Goal: Task Accomplishment & Management: Complete application form

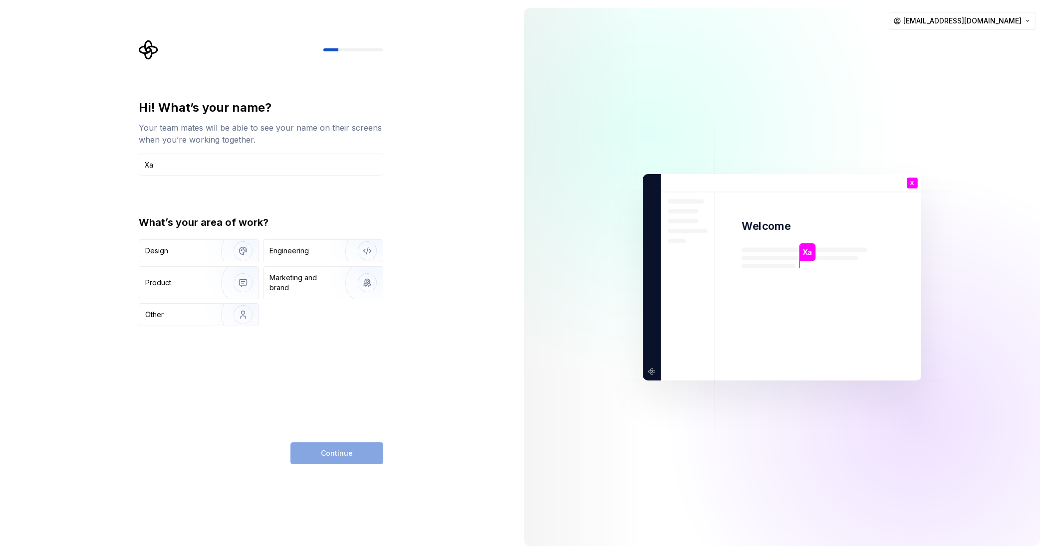
type input "X"
type input "[PERSON_NAME]"
click at [176, 311] on div "Other" at bounding box center [174, 315] width 58 height 10
click at [334, 455] on span "Continue" at bounding box center [337, 454] width 32 height 10
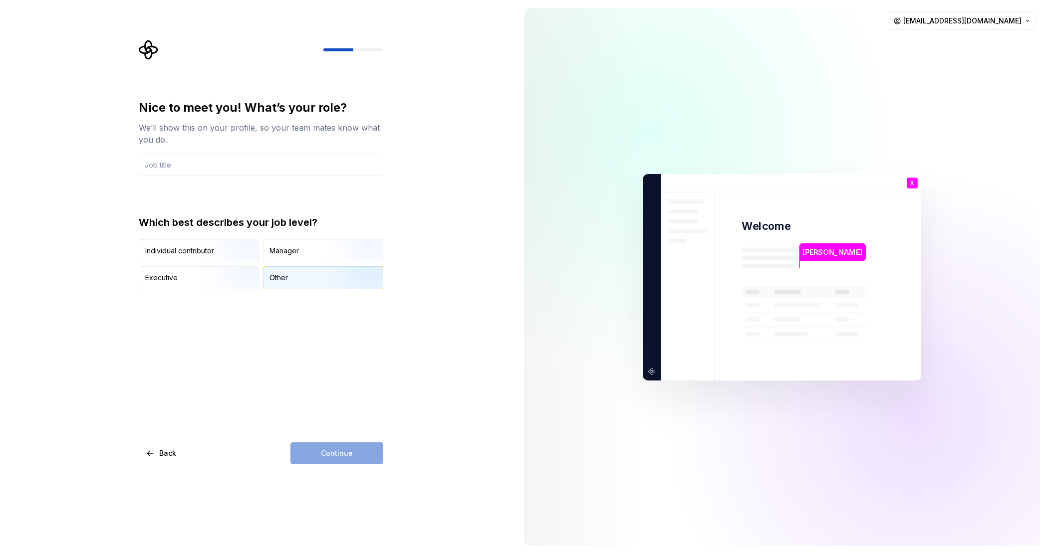
click at [282, 285] on div "Other" at bounding box center [322, 278] width 119 height 22
click at [254, 164] on input "text" at bounding box center [261, 165] width 245 height 22
type input "."
click at [319, 452] on button "Continue" at bounding box center [336, 454] width 93 height 22
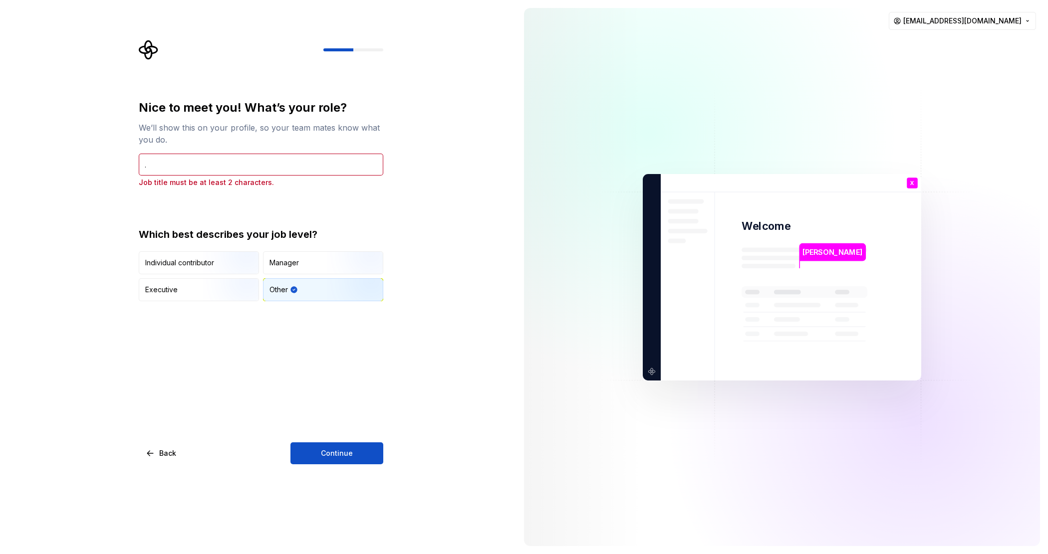
drag, startPoint x: 196, startPoint y: 150, endPoint x: 187, endPoint y: 153, distance: 9.2
click at [187, 153] on div "Nice to meet you! What’s your role? We’ll show this on your profile, so your te…" at bounding box center [261, 144] width 245 height 88
click at [165, 180] on p "Job title must be at least 2 characters." at bounding box center [261, 183] width 245 height 10
click at [165, 159] on input "." at bounding box center [261, 165] width 245 height 22
type input "No"
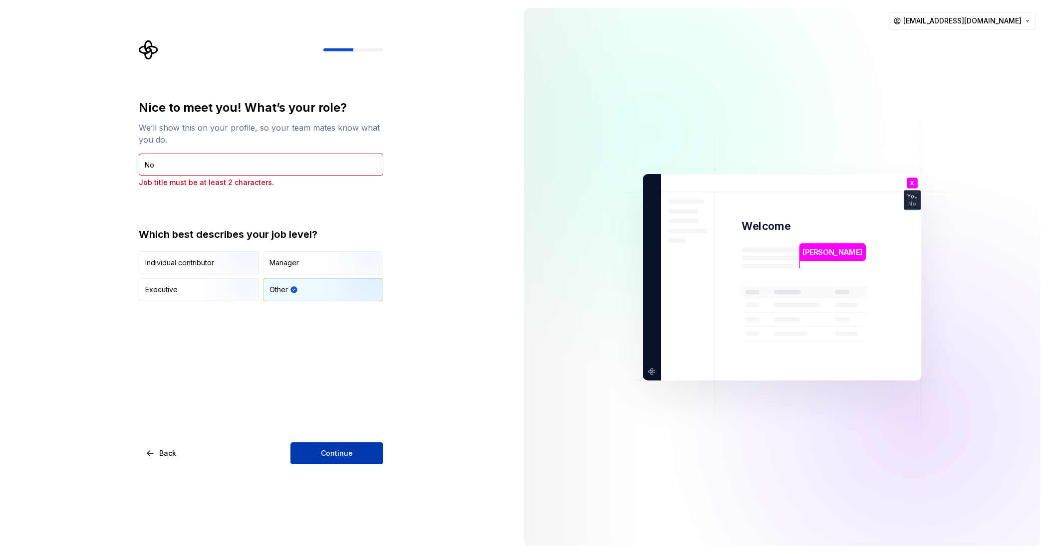
click at [355, 449] on button "Continue" at bounding box center [336, 454] width 93 height 22
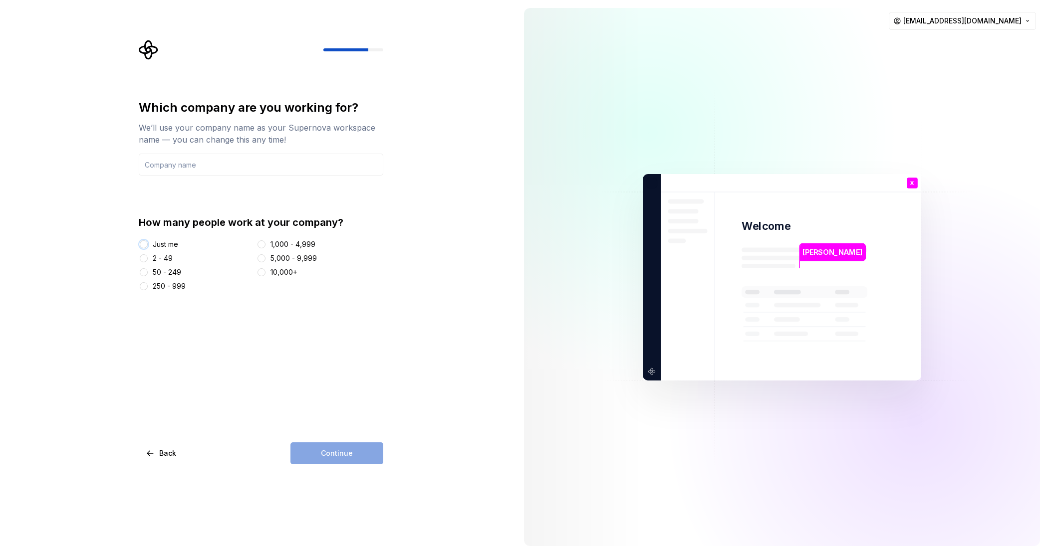
click at [141, 243] on button "Just me" at bounding box center [144, 245] width 8 height 8
click at [211, 177] on div "Which company are you working for? We’ll use your company name as your Supernov…" at bounding box center [261, 196] width 245 height 192
click at [213, 164] on input "text" at bounding box center [261, 165] width 245 height 22
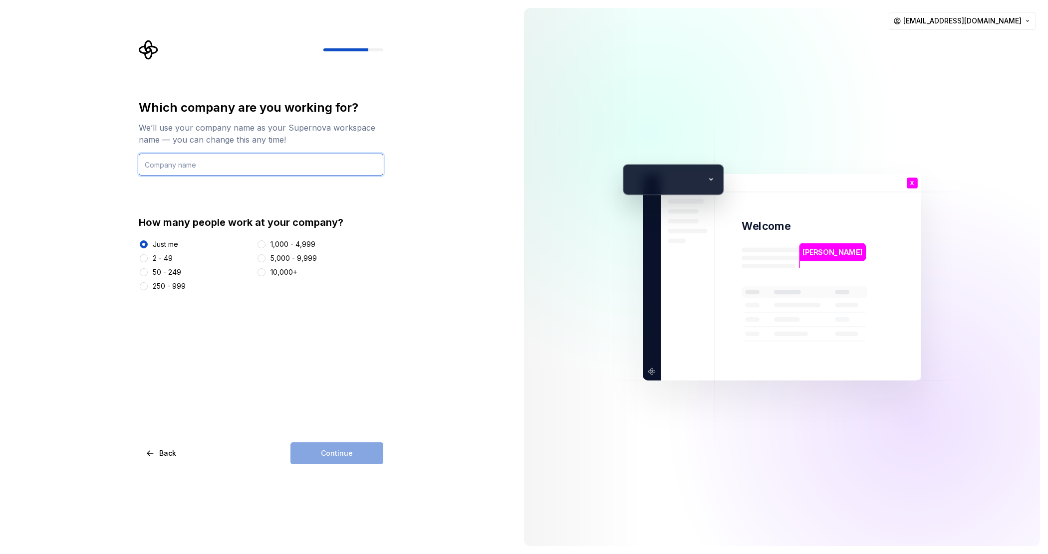
type input "Synap Hive"
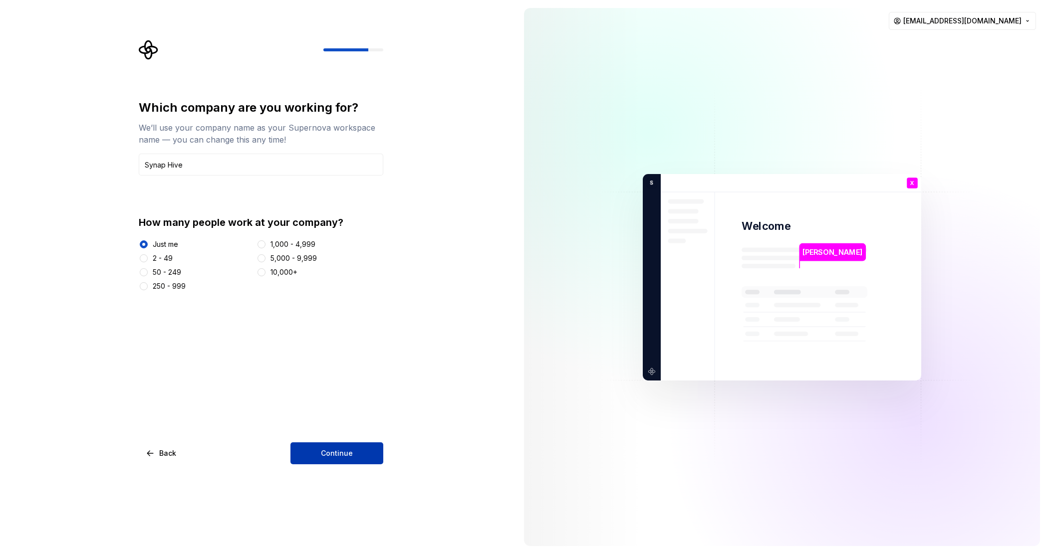
click at [350, 455] on span "Continue" at bounding box center [337, 454] width 32 height 10
click at [961, 25] on html "Which company are you working for? We’ll use your company name as your Supernov…" at bounding box center [524, 277] width 1048 height 554
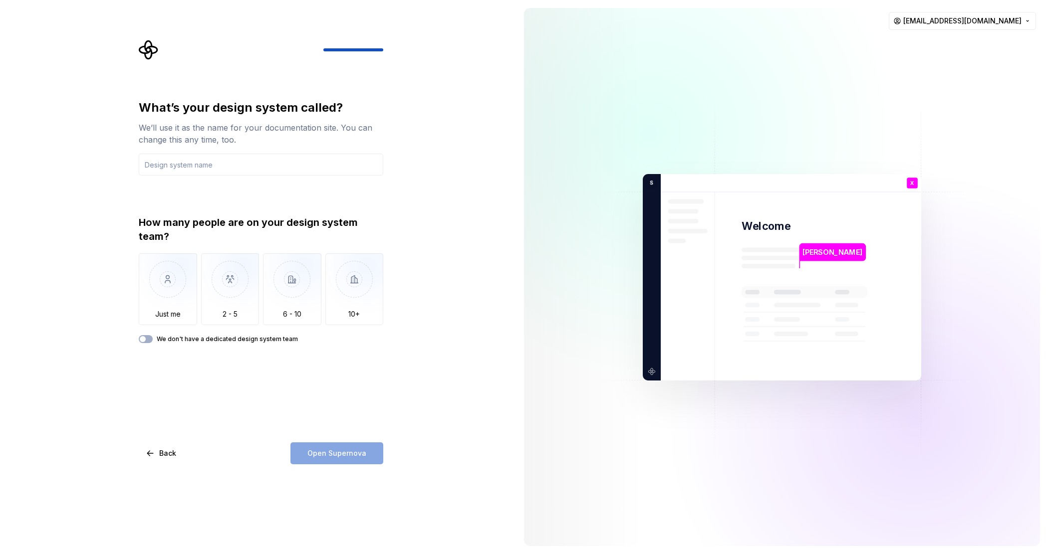
click at [183, 283] on html "What’s your design system called? We’ll use it as the name for your documentati…" at bounding box center [524, 277] width 1048 height 554
click at [168, 298] on img "button" at bounding box center [168, 286] width 58 height 67
click at [148, 342] on button "We don't have a dedicated design system team" at bounding box center [146, 339] width 14 height 8
click at [333, 441] on div "What’s your design system called? We’ll use it as the name for your documentati…" at bounding box center [261, 282] width 245 height 365
click at [217, 160] on input "text" at bounding box center [261, 165] width 245 height 22
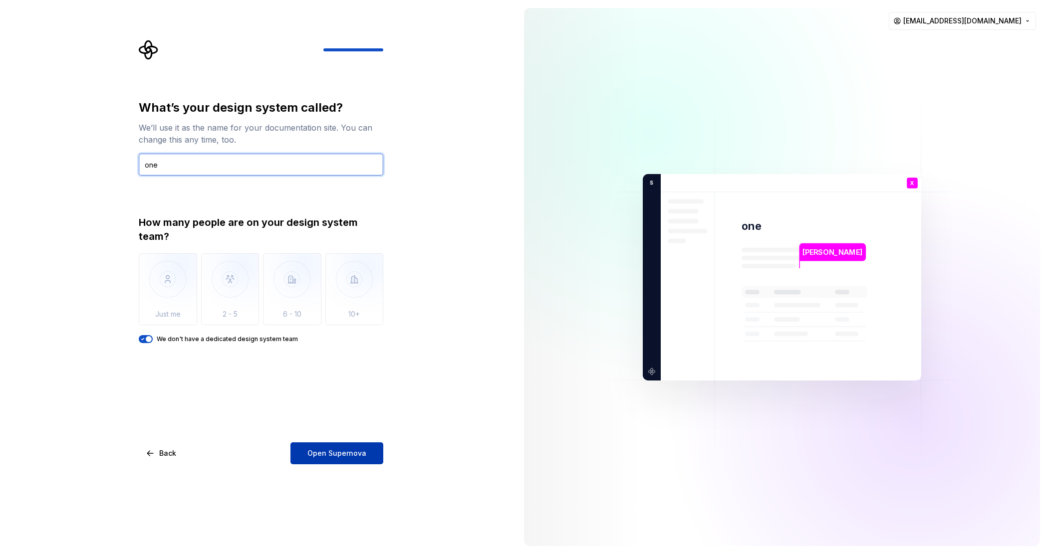
type input "one"
click at [367, 462] on button "Open Supernova" at bounding box center [336, 454] width 93 height 22
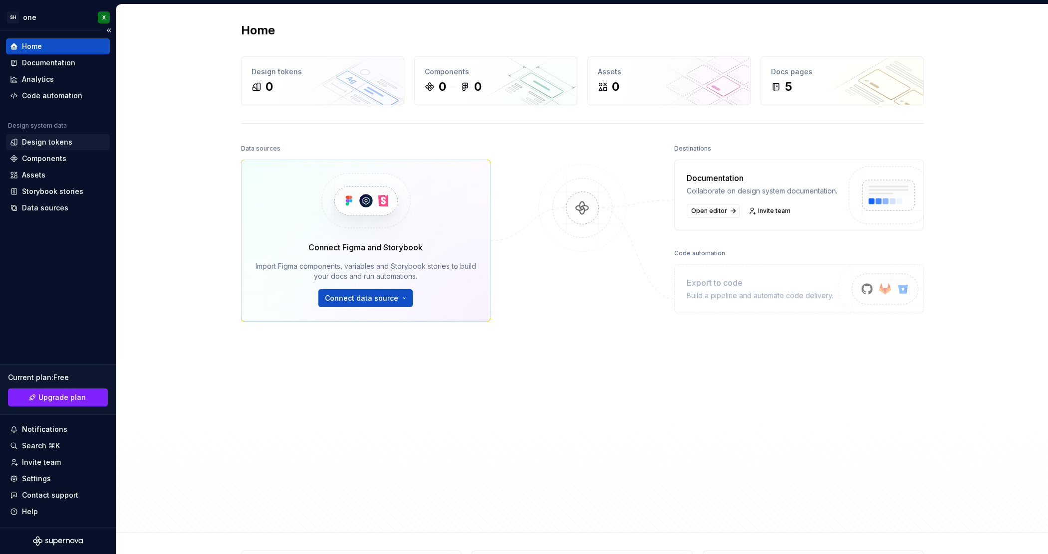
click at [53, 139] on div "Design tokens" at bounding box center [47, 142] width 50 height 10
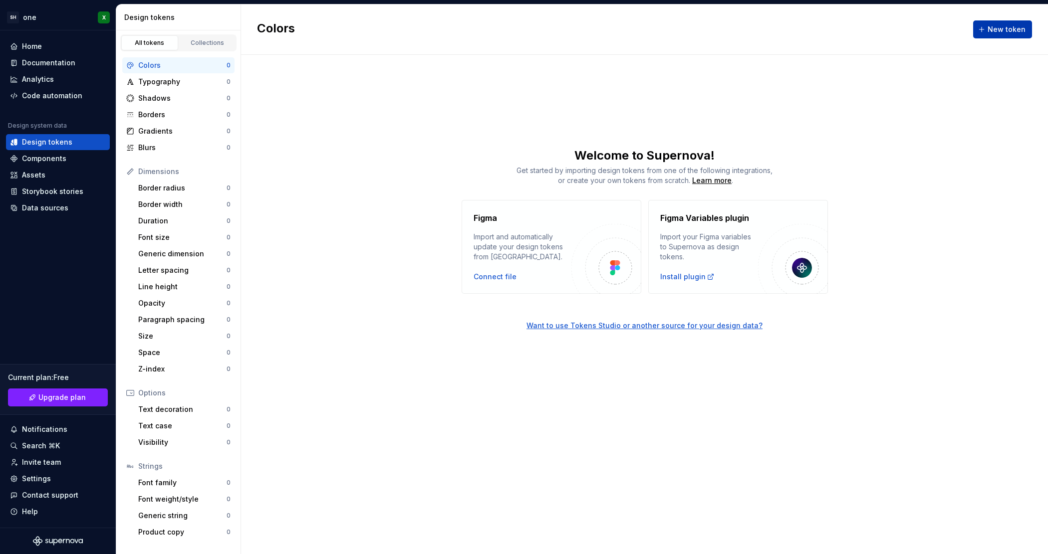
click at [998, 31] on span "New token" at bounding box center [1007, 29] width 38 height 10
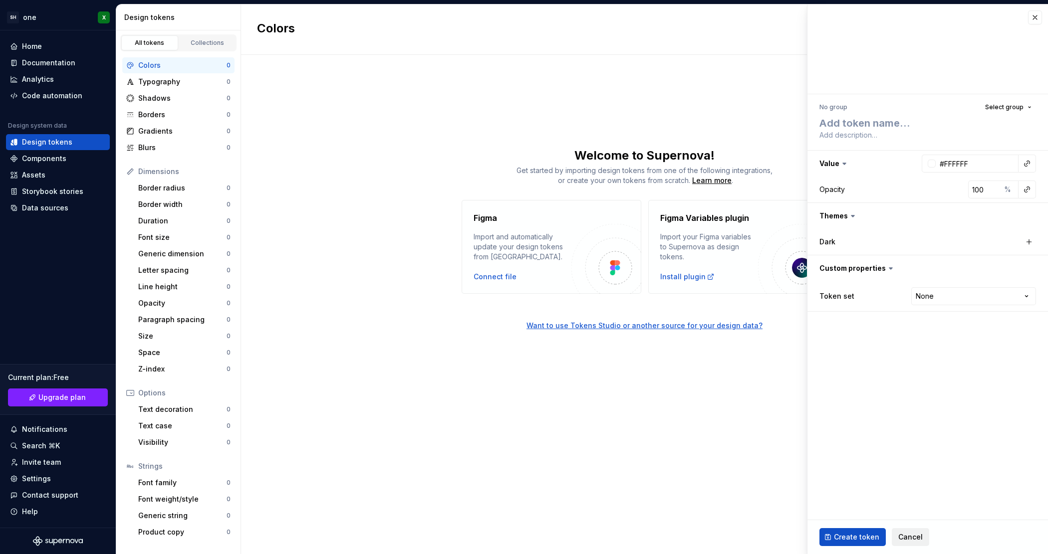
click at [905, 536] on span "Cancel" at bounding box center [910, 537] width 24 height 10
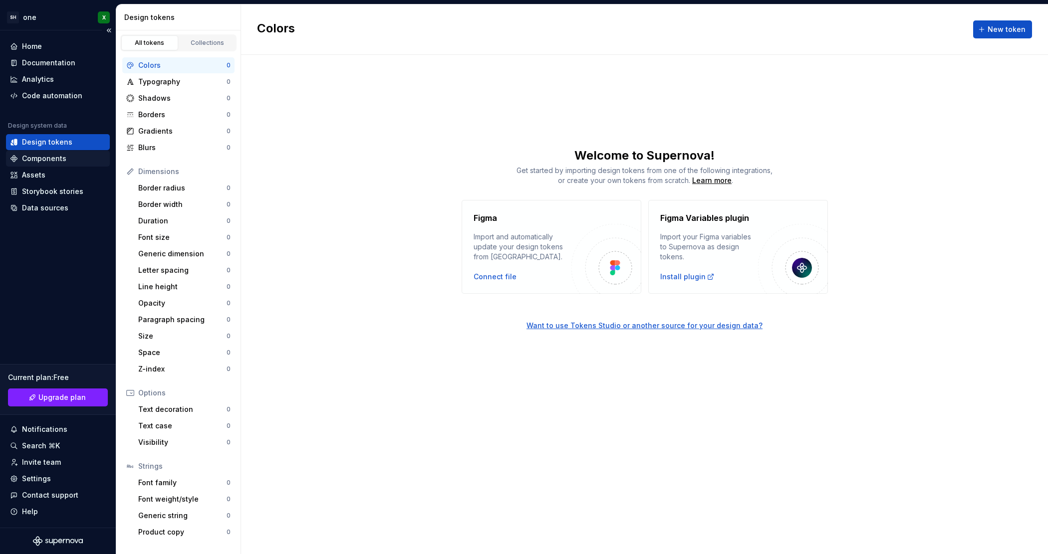
click at [55, 166] on div "Components" at bounding box center [58, 159] width 104 height 16
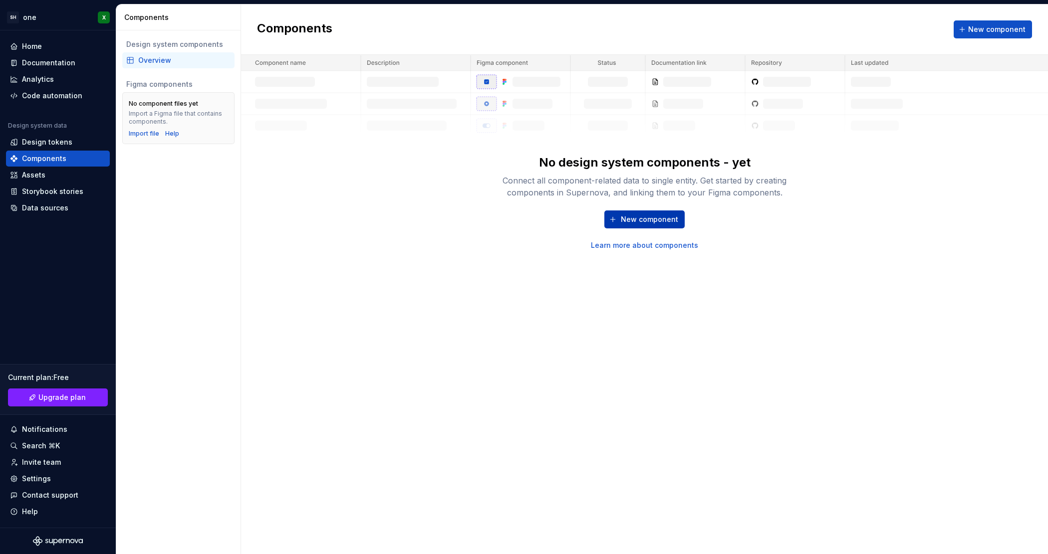
click at [675, 226] on button "New component" at bounding box center [644, 220] width 80 height 18
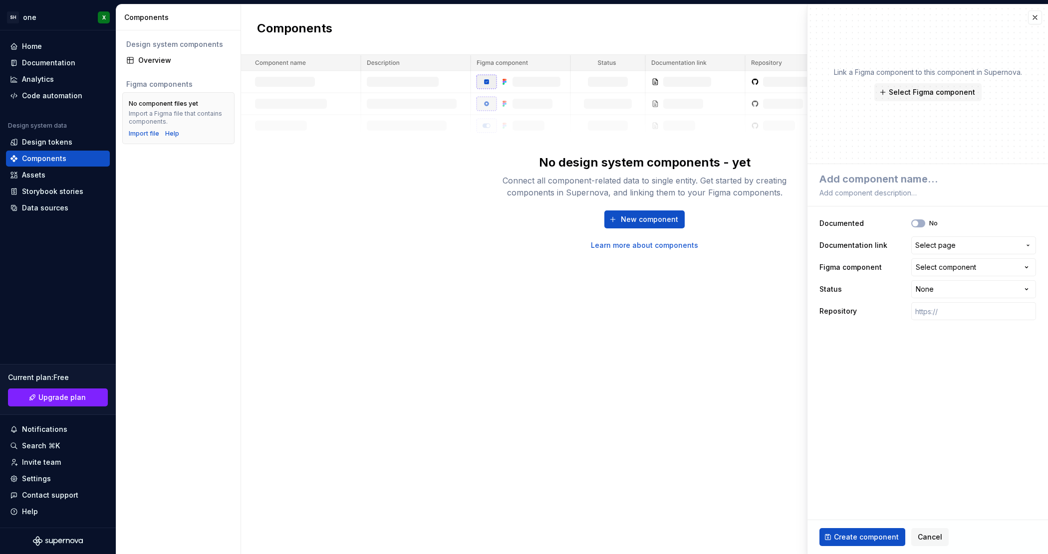
type textarea "*"
type textarea "c"
type textarea "*"
type textarea "ca"
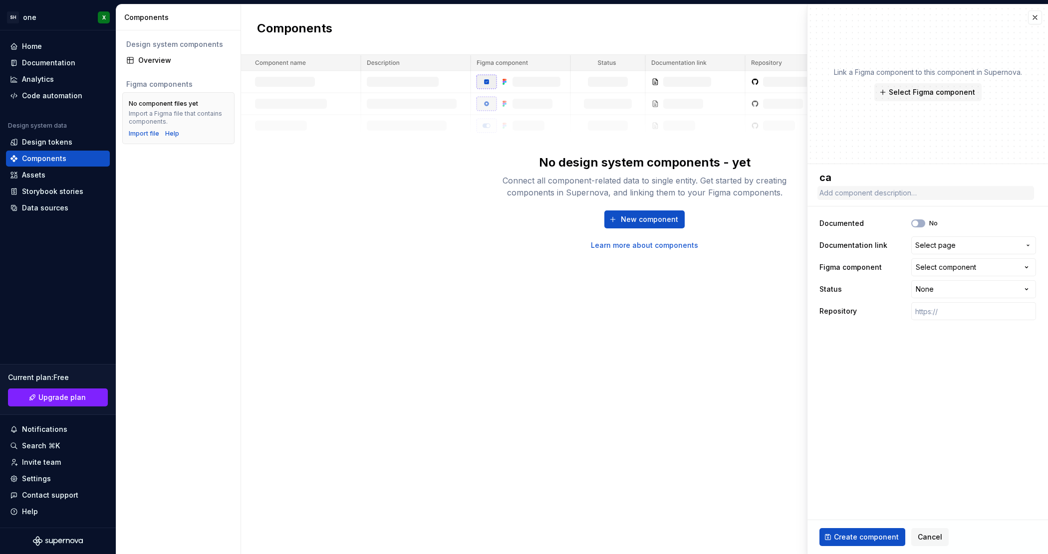
drag, startPoint x: 957, startPoint y: 158, endPoint x: 971, endPoint y: 186, distance: 31.0
click at [963, 168] on div "**********" at bounding box center [927, 279] width 241 height 550
click at [971, 186] on textarea at bounding box center [925, 193] width 217 height 14
click at [971, 181] on textarea "ca" at bounding box center [925, 177] width 217 height 14
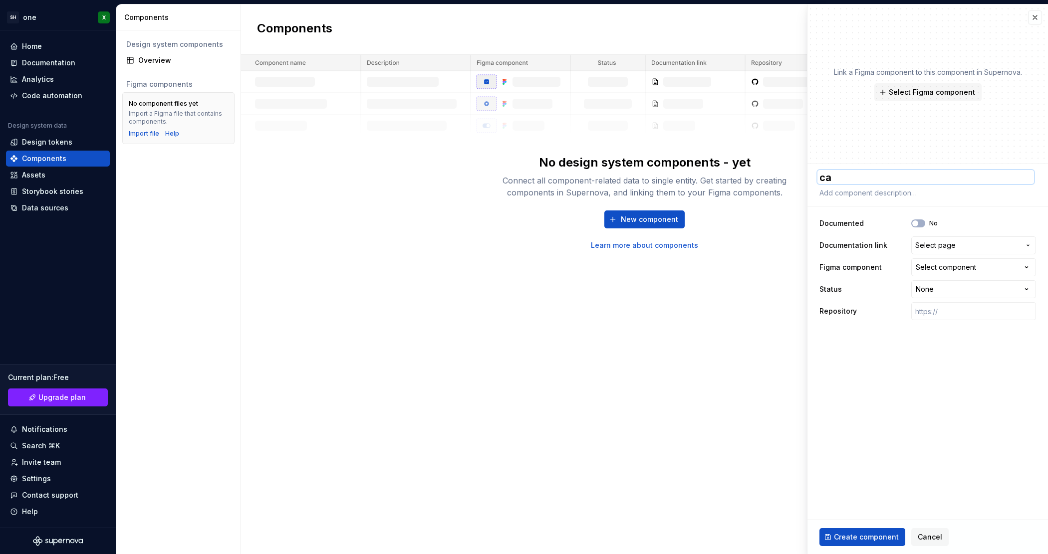
type textarea "*"
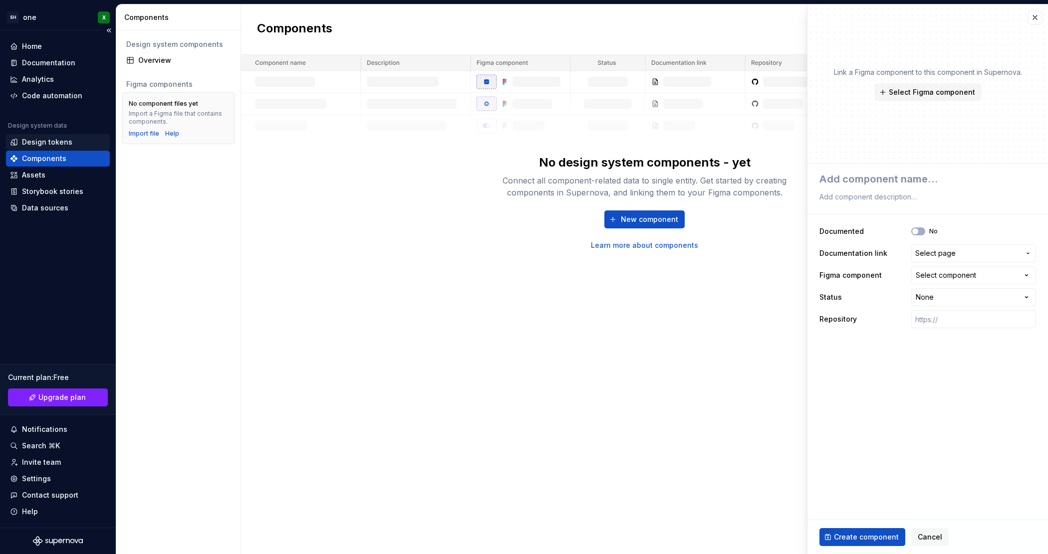
click at [60, 148] on div "Design tokens" at bounding box center [58, 142] width 104 height 16
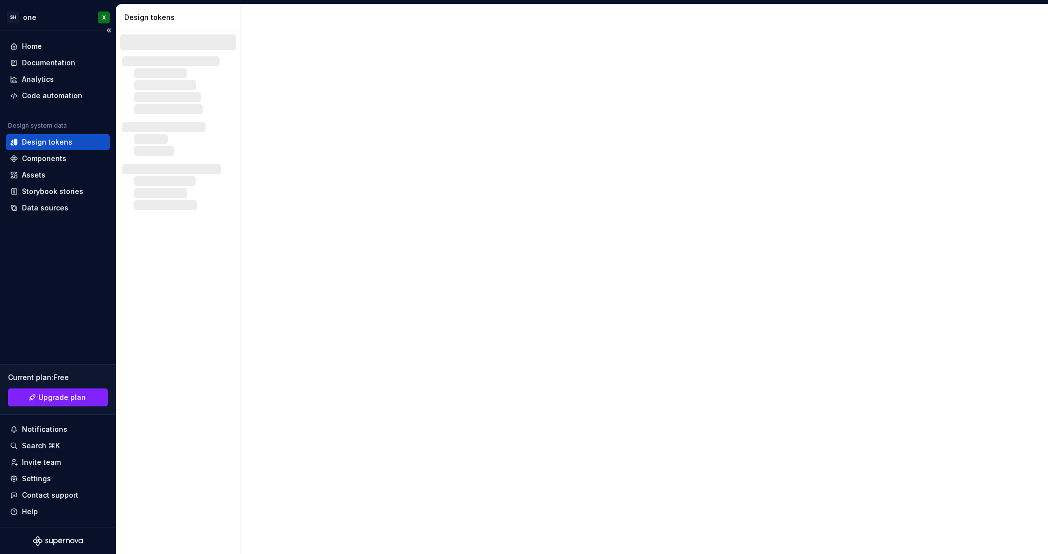
click at [60, 148] on div "Design tokens" at bounding box center [58, 142] width 104 height 16
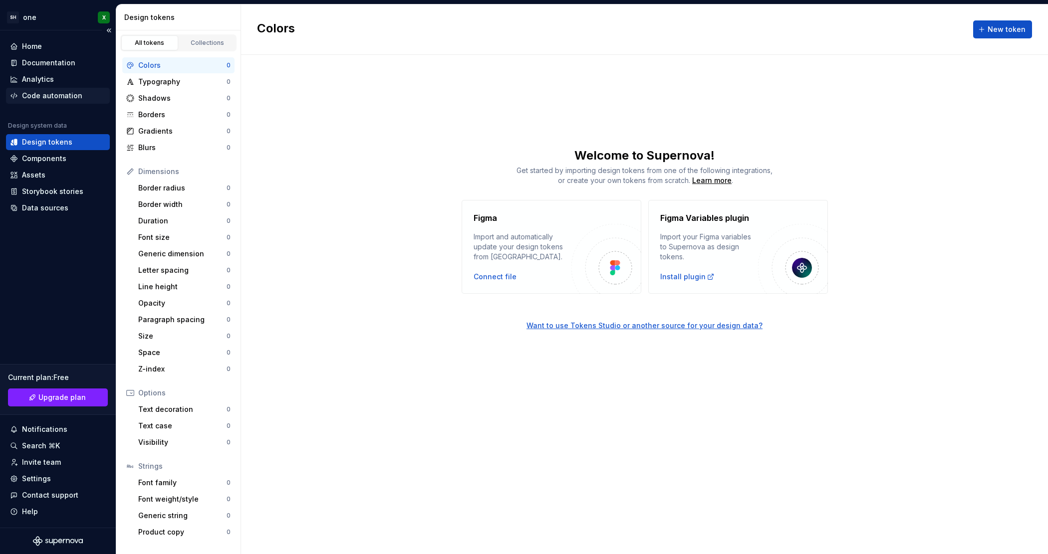
click at [60, 93] on div "Code automation" at bounding box center [52, 96] width 60 height 10
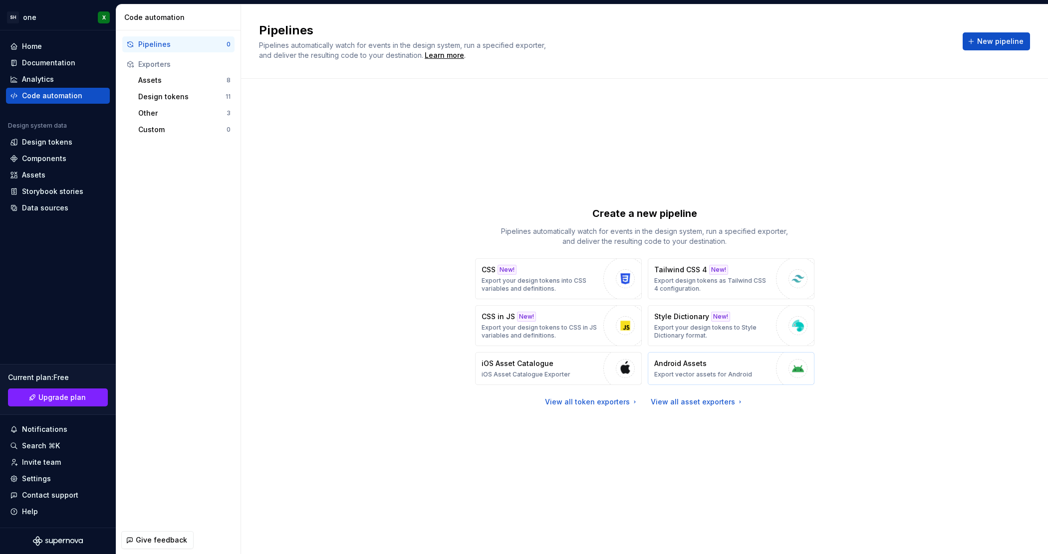
click at [725, 367] on div "Android Assets Export vector assets for Android" at bounding box center [703, 369] width 98 height 20
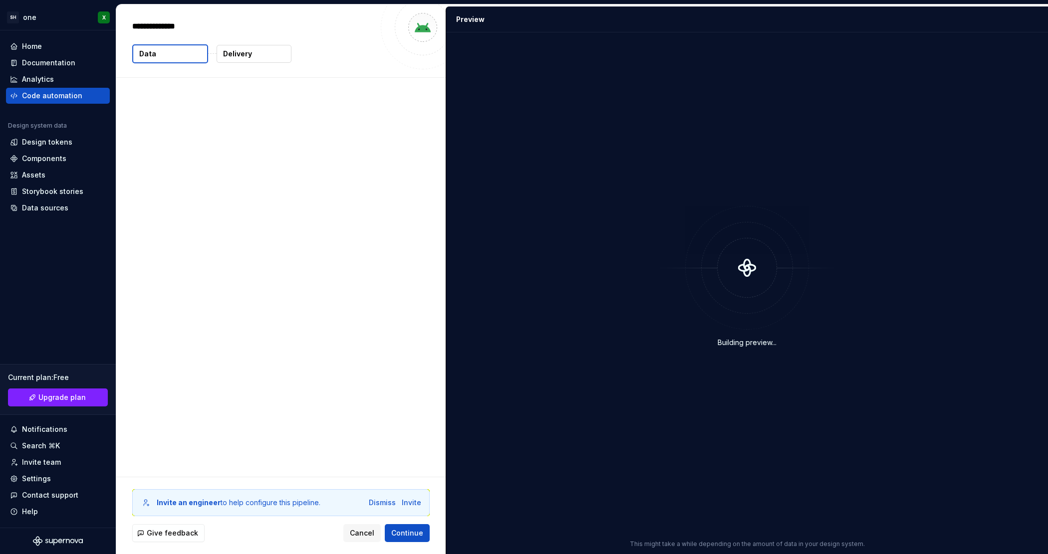
type textarea "*"
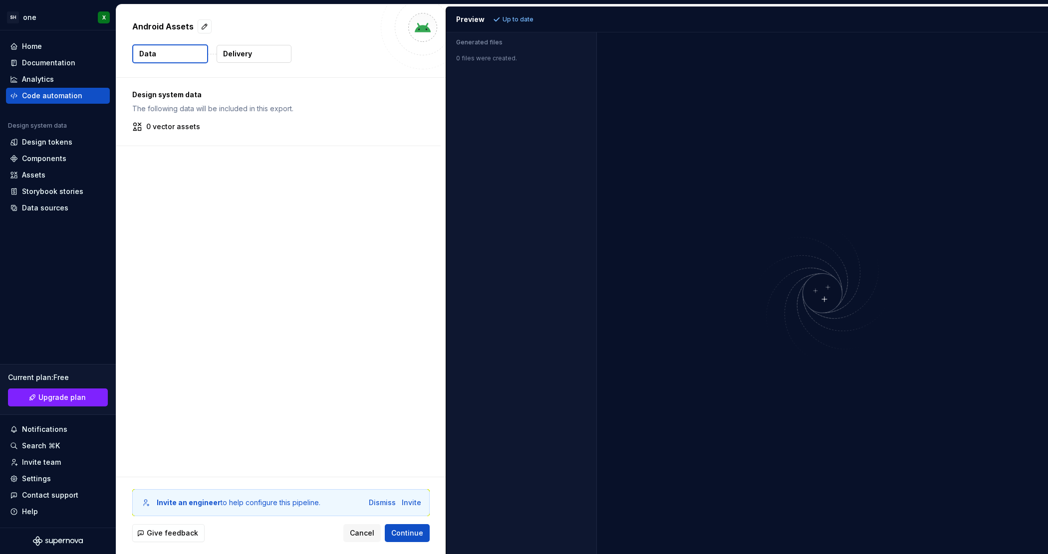
click at [171, 137] on div "Design system data The following data will be included in this export. 0 vector…" at bounding box center [278, 112] width 324 height 68
click at [163, 46] on button "Data" at bounding box center [170, 53] width 76 height 19
click at [270, 52] on button "Delivery" at bounding box center [254, 54] width 75 height 18
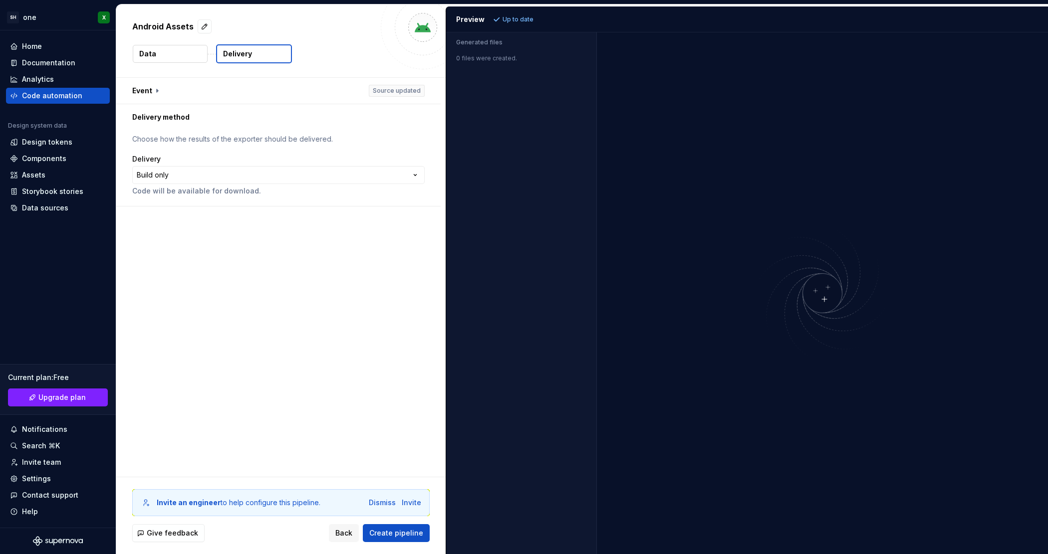
click at [239, 47] on button "Delivery" at bounding box center [254, 53] width 76 height 19
click at [203, 176] on html "**********" at bounding box center [524, 277] width 1048 height 554
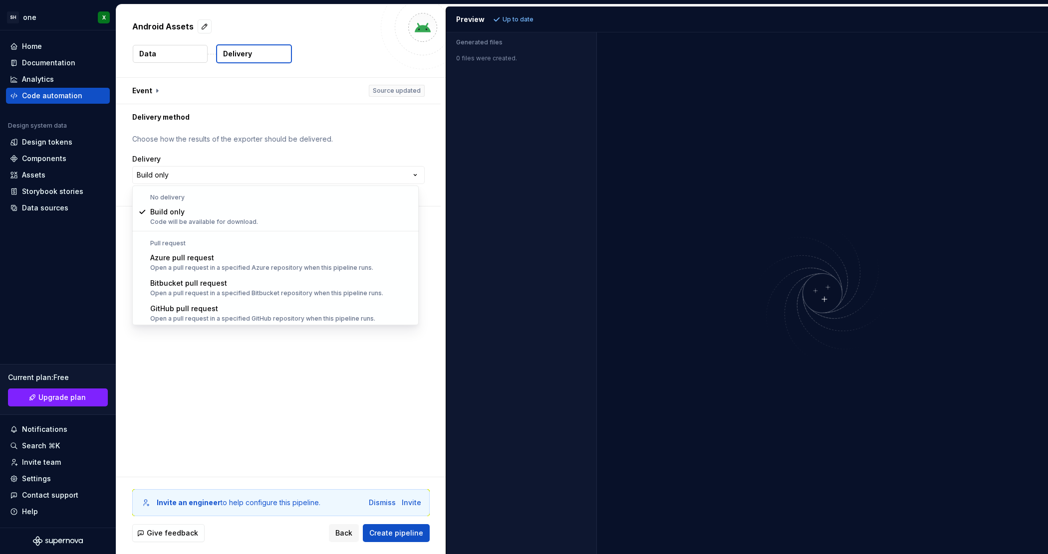
click at [189, 51] on html "**********" at bounding box center [524, 277] width 1048 height 554
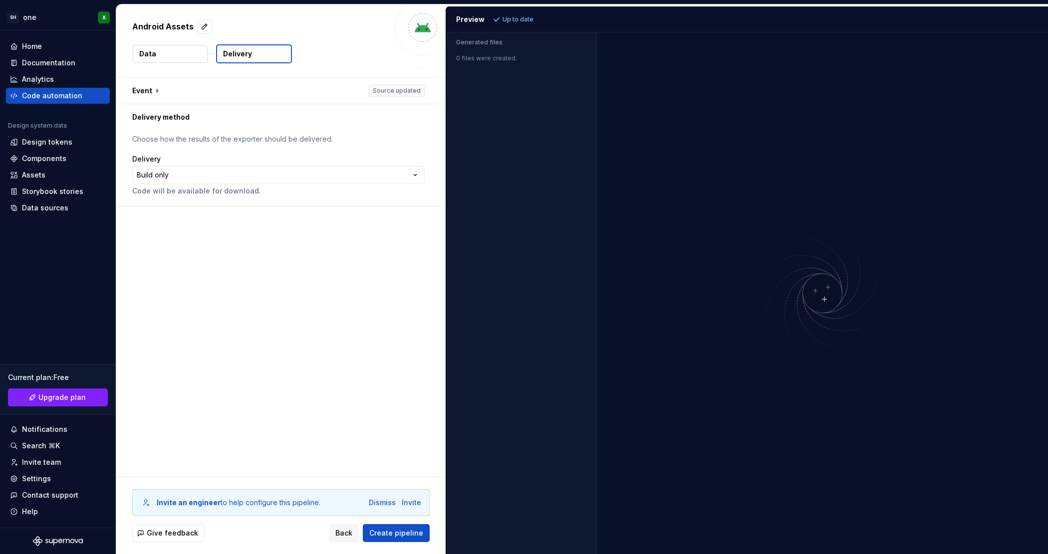
click at [140, 44] on div "Data" at bounding box center [170, 53] width 76 height 19
click at [164, 57] on button "Data" at bounding box center [170, 54] width 75 height 18
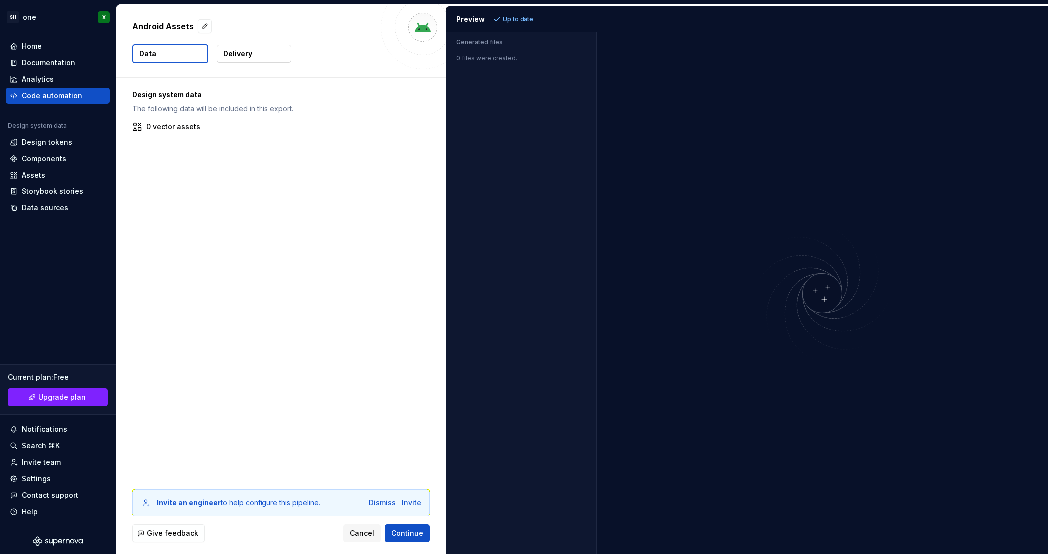
click at [701, 163] on div at bounding box center [823, 293] width 452 height 522
click at [494, 53] on div "0 files were created." at bounding box center [521, 55] width 150 height 14
click at [364, 532] on span "Cancel" at bounding box center [362, 533] width 24 height 10
